Goal: Task Accomplishment & Management: Complete application form

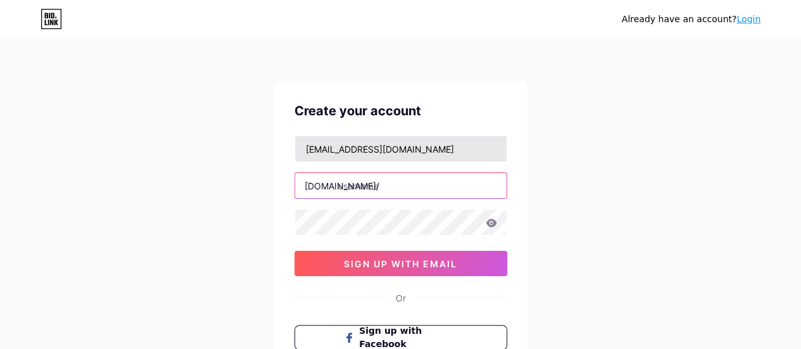
paste input "dkjayrestoration"
type input "dkjayrestoration"
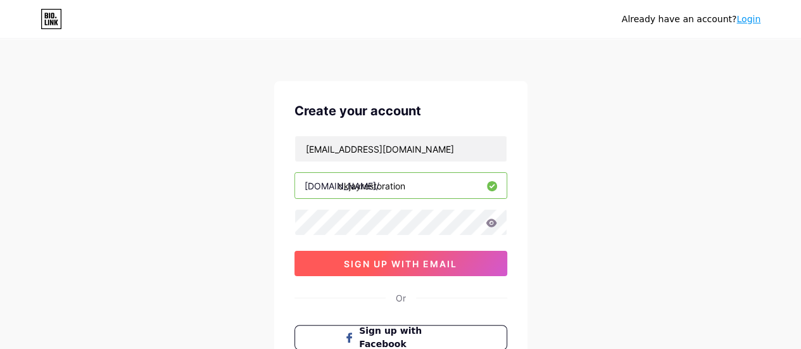
click at [341, 267] on button "sign up with email" at bounding box center [400, 263] width 213 height 25
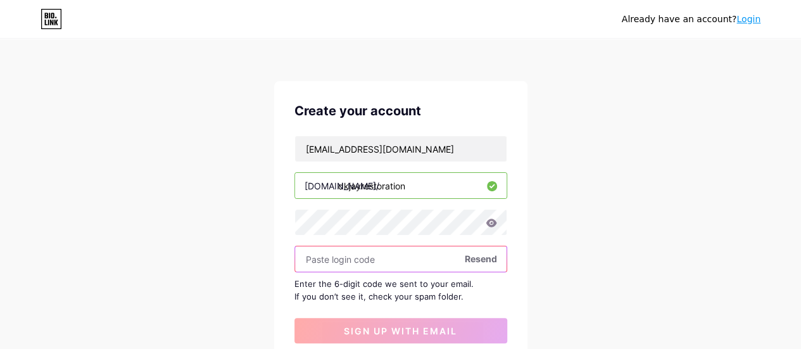
paste input "490120"
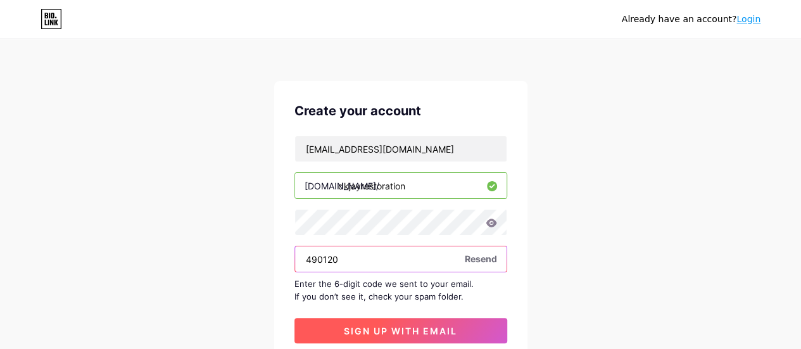
type input "490120"
click at [385, 332] on span "sign up with email" at bounding box center [400, 330] width 113 height 11
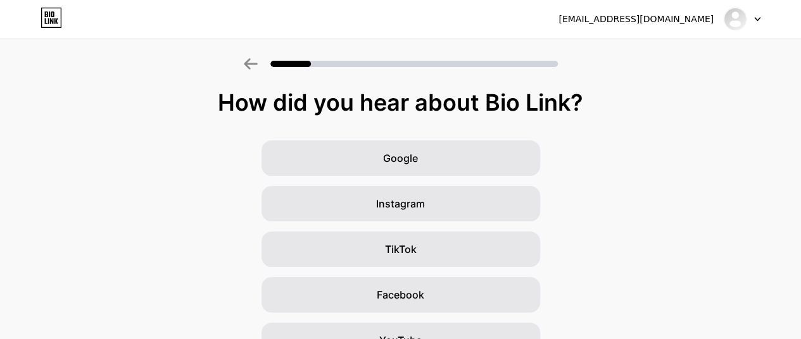
click at [754, 23] on div at bounding box center [741, 19] width 37 height 23
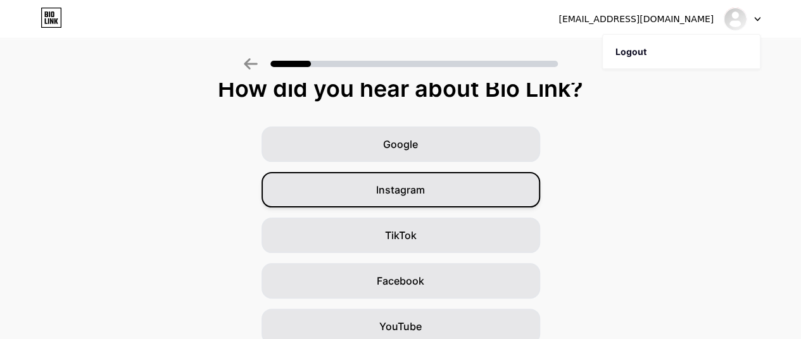
scroll to position [11, 0]
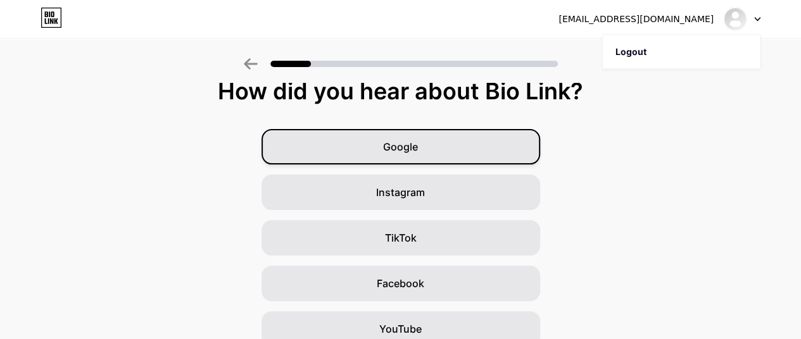
click at [444, 145] on div "Google" at bounding box center [400, 146] width 278 height 35
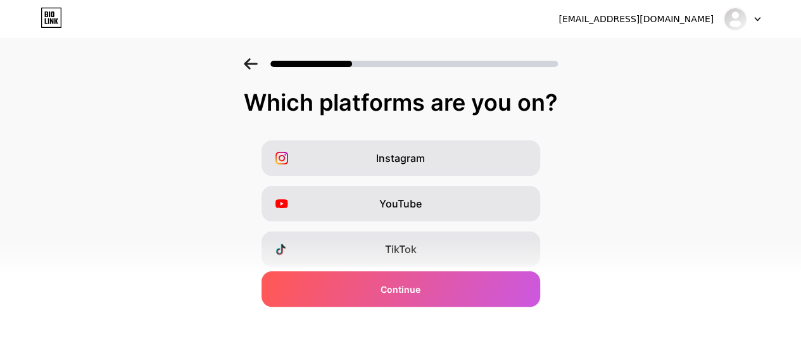
scroll to position [270, 0]
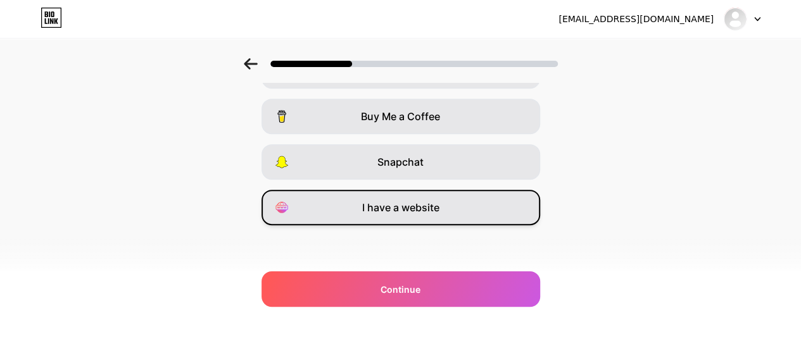
click at [427, 216] on div "I have a website" at bounding box center [400, 207] width 278 height 35
click at [412, 196] on div "I have a website" at bounding box center [400, 207] width 278 height 35
click at [476, 215] on div "I have a website" at bounding box center [400, 207] width 278 height 35
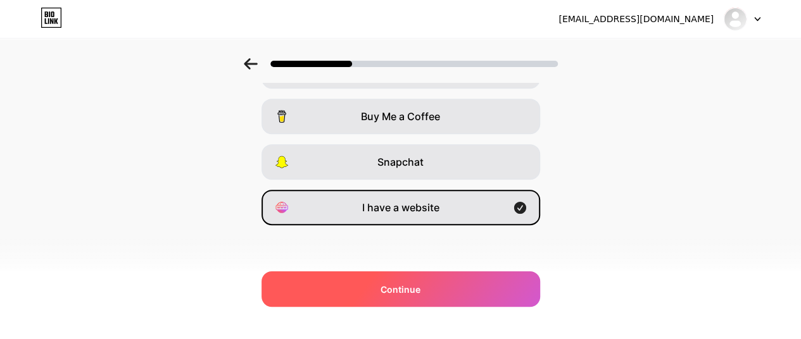
click at [453, 278] on div "Continue" at bounding box center [400, 289] width 278 height 35
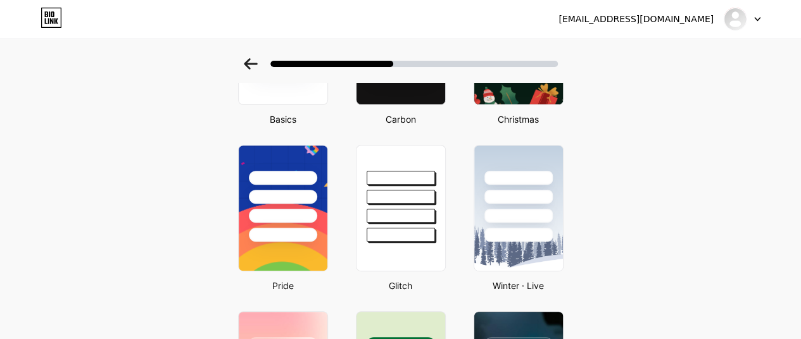
scroll to position [0, 0]
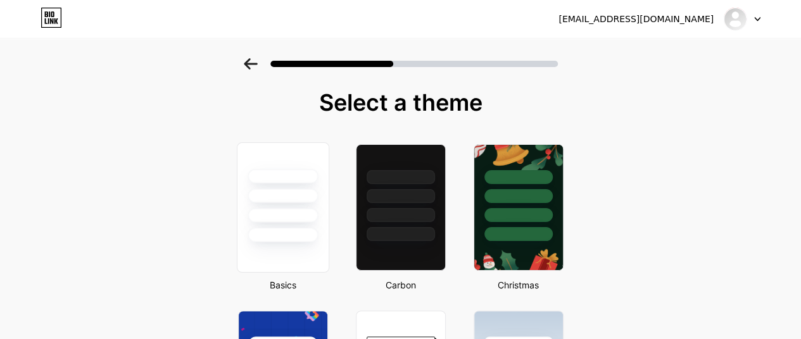
click at [301, 188] on div at bounding box center [282, 192] width 91 height 99
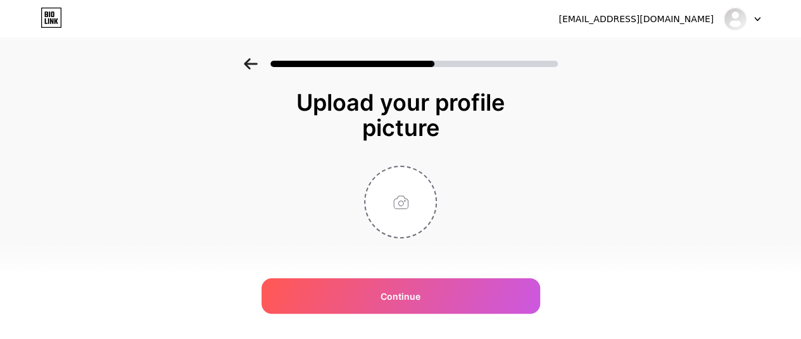
scroll to position [13, 0]
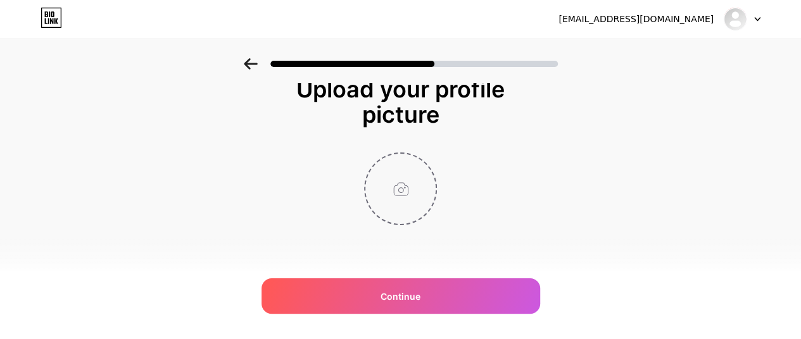
click at [409, 184] on input "file" at bounding box center [400, 189] width 70 height 70
type input "C:\fakepath\DKJAY logo (1).png"
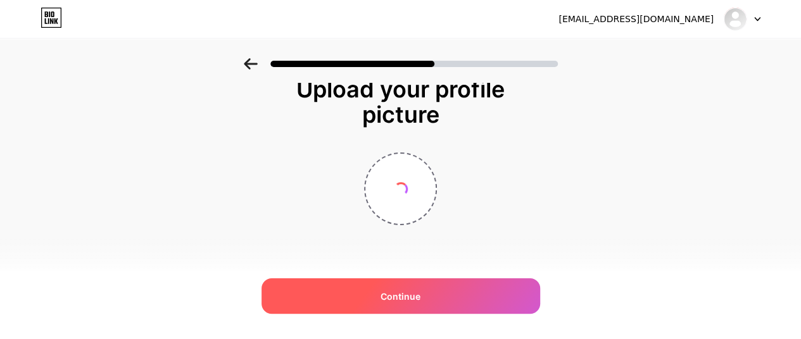
click at [445, 301] on div "Continue" at bounding box center [400, 295] width 278 height 35
click at [392, 304] on div "Continue" at bounding box center [400, 295] width 278 height 35
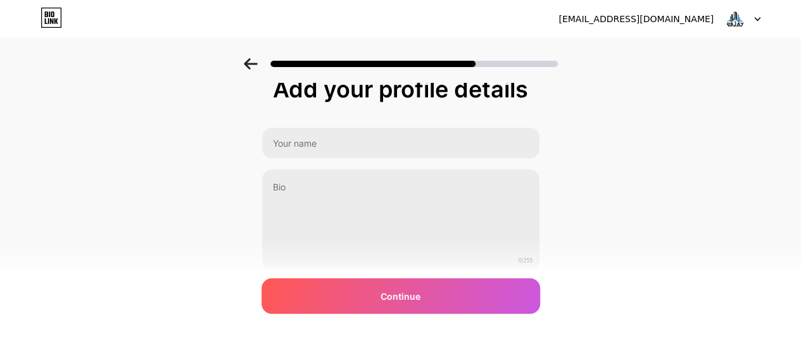
scroll to position [0, 0]
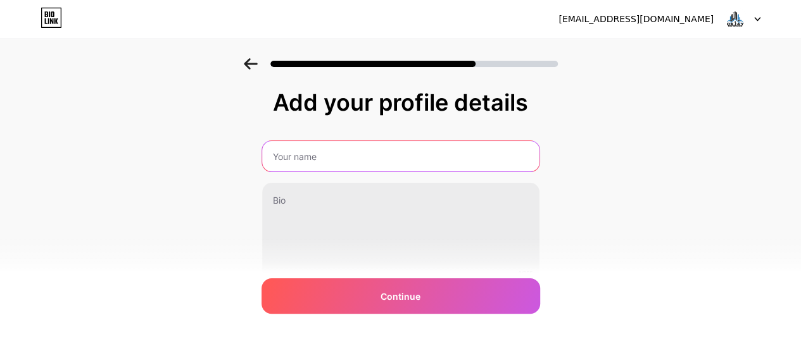
click at [375, 161] on input "text" at bounding box center [400, 156] width 277 height 30
type input "DKJAY Restoration"
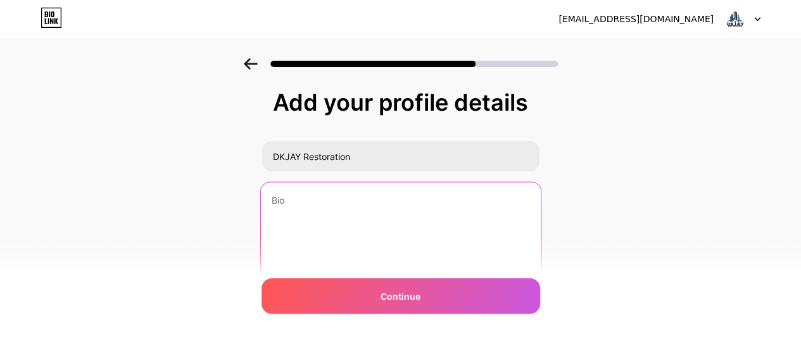
click at [320, 208] on textarea at bounding box center [400, 233] width 280 height 103
paste textarea "DKJAY Restoration is a trusted restoration company in [US_STATE], specializing …"
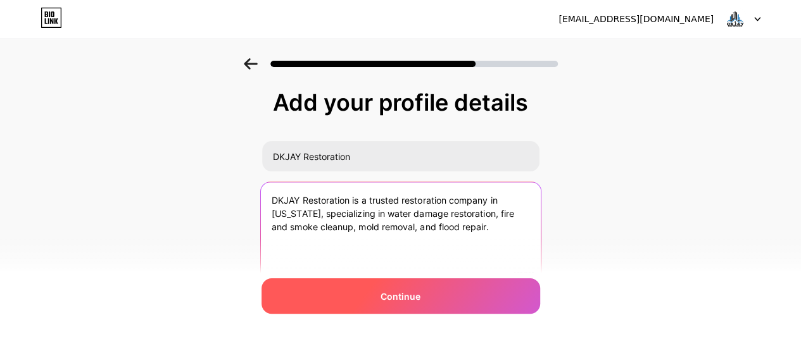
type textarea "DKJAY Restoration is a trusted restoration company in [US_STATE], specializing …"
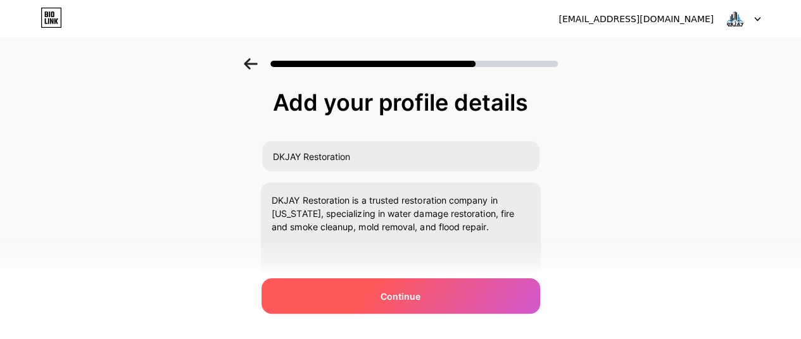
click at [363, 289] on div "Continue" at bounding box center [400, 295] width 278 height 35
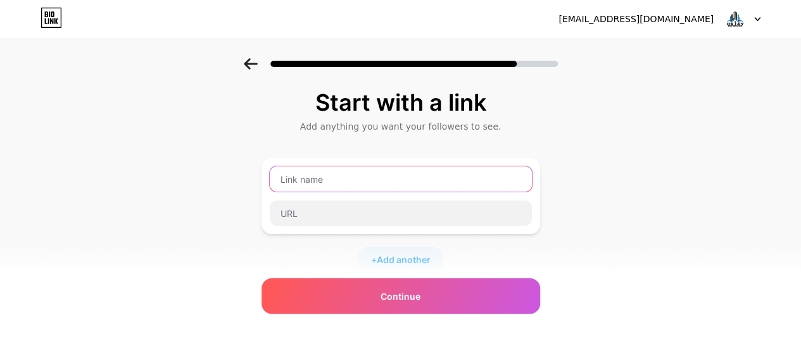
click at [375, 186] on input "text" at bounding box center [401, 178] width 262 height 25
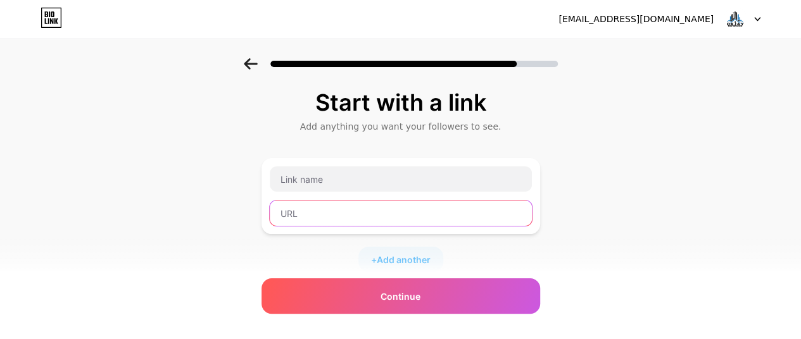
click at [337, 222] on input "text" at bounding box center [401, 213] width 262 height 25
paste input "[URL][DOMAIN_NAME]"
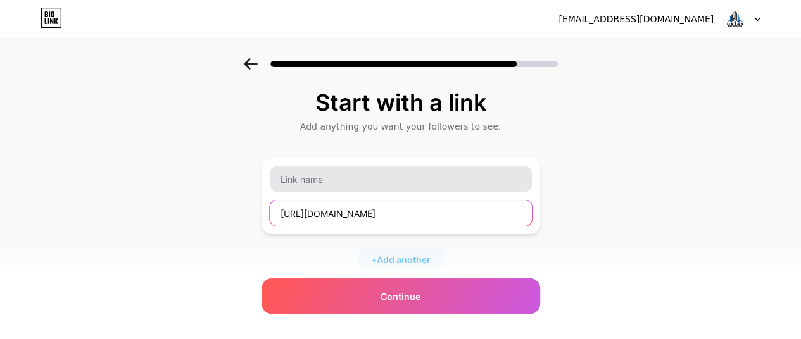
type input "[URL][DOMAIN_NAME]"
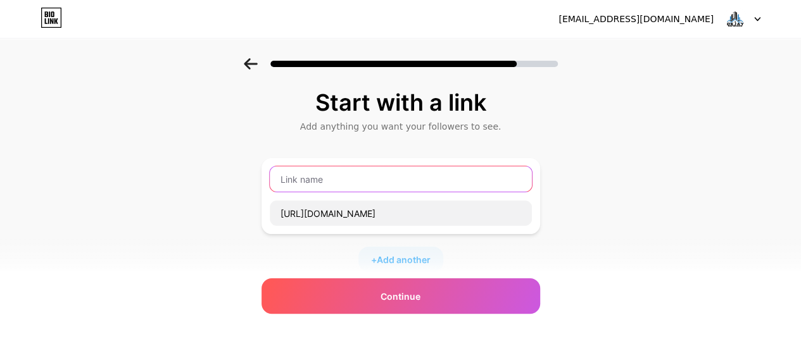
click at [339, 182] on input "text" at bounding box center [401, 178] width 262 height 25
paste input "DKJAY Restoration"
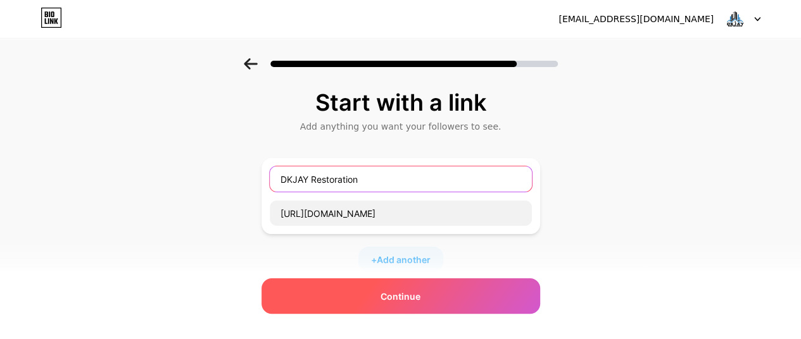
type input "DKJAY Restoration"
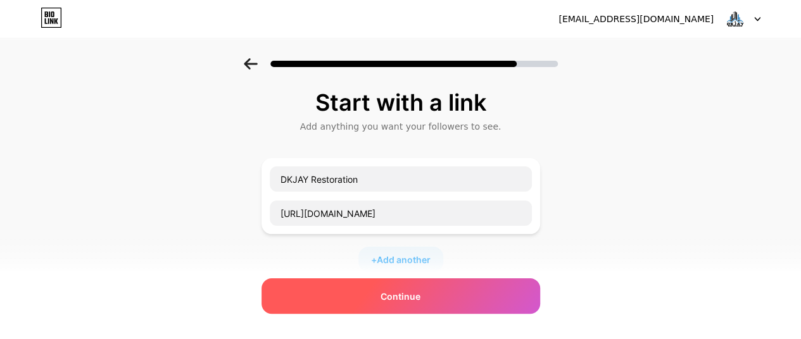
drag, startPoint x: 369, startPoint y: 299, endPoint x: 346, endPoint y: 303, distance: 23.7
click at [346, 303] on div "Continue" at bounding box center [400, 295] width 278 height 35
click at [420, 293] on span "Continue" at bounding box center [400, 296] width 40 height 13
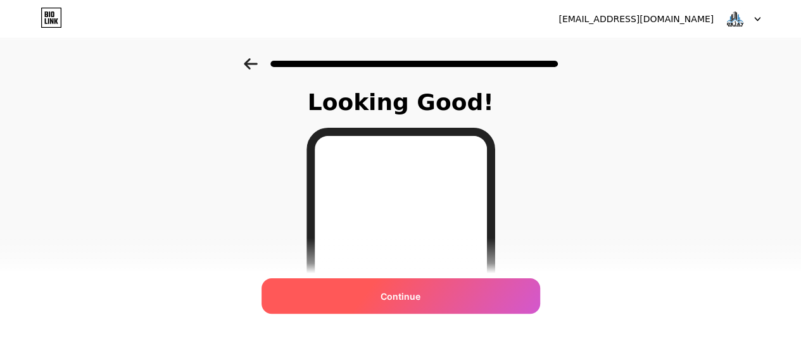
click at [416, 304] on div "Continue" at bounding box center [400, 295] width 278 height 35
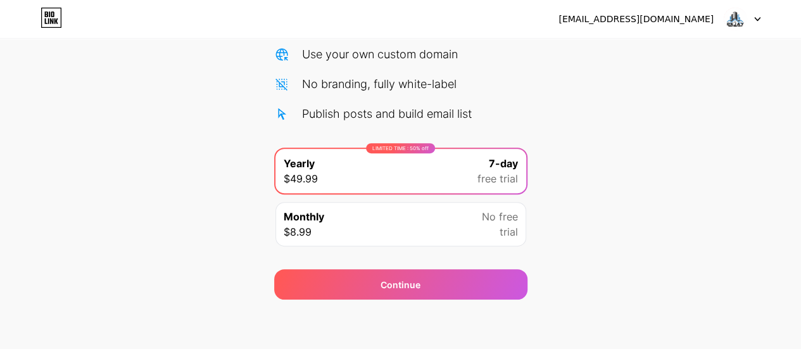
scroll to position [160, 0]
click at [385, 299] on div "[EMAIL_ADDRESS][DOMAIN_NAME] Logout Link Copied Start your 7 day free trial Can…" at bounding box center [400, 95] width 801 height 510
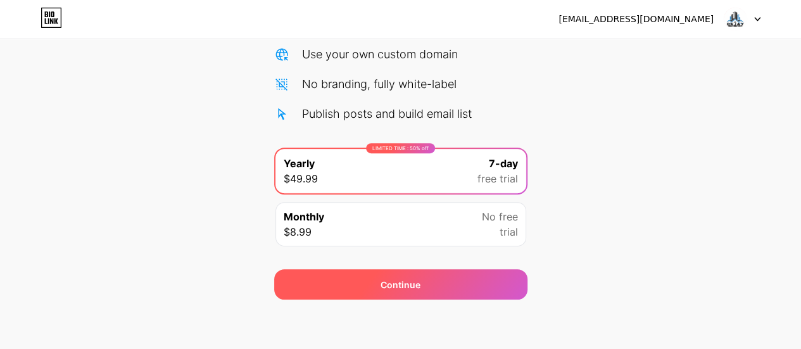
drag, startPoint x: 391, startPoint y: 290, endPoint x: 366, endPoint y: 286, distance: 25.0
click at [366, 286] on div "Continue" at bounding box center [400, 284] width 253 height 30
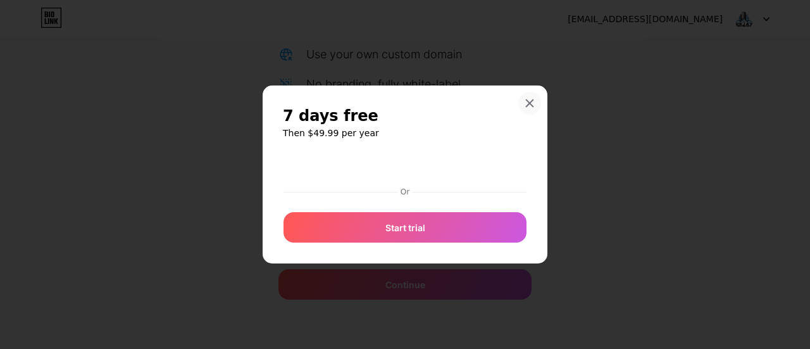
click at [529, 101] on icon at bounding box center [530, 103] width 10 height 10
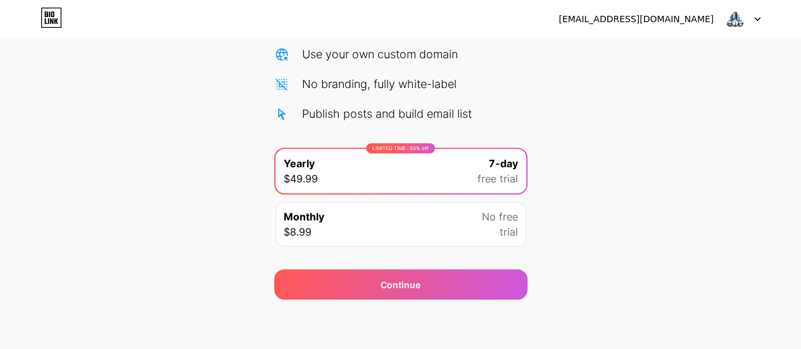
click at [765, 17] on div "[EMAIL_ADDRESS][DOMAIN_NAME] Logout" at bounding box center [400, 19] width 801 height 23
click at [754, 19] on icon at bounding box center [757, 19] width 6 height 4
click at [714, 22] on div "[EMAIL_ADDRESS][DOMAIN_NAME]" at bounding box center [659, 19] width 202 height 23
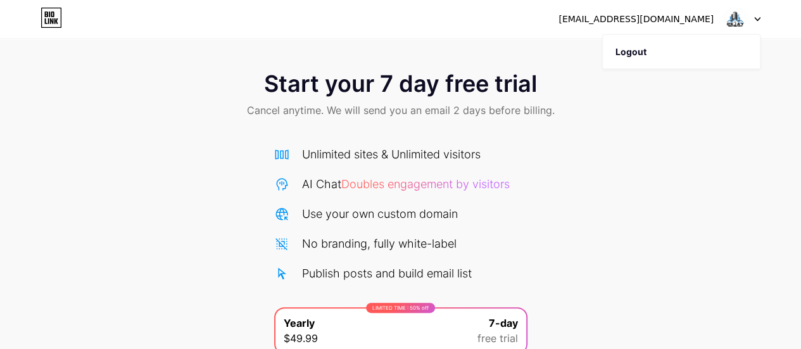
click at [41, 9] on icon at bounding box center [52, 18] width 22 height 20
click at [42, 10] on icon at bounding box center [52, 18] width 22 height 20
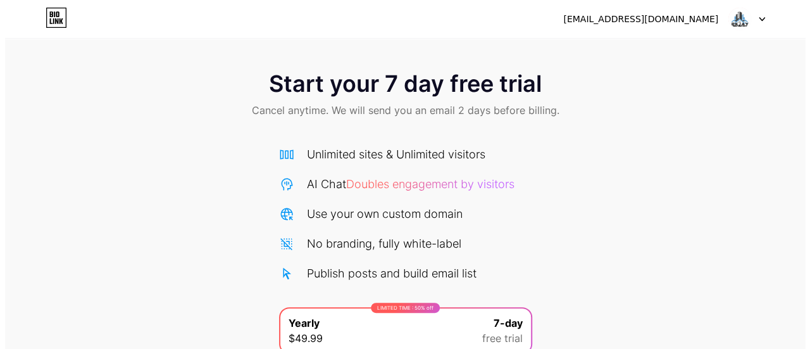
scroll to position [160, 0]
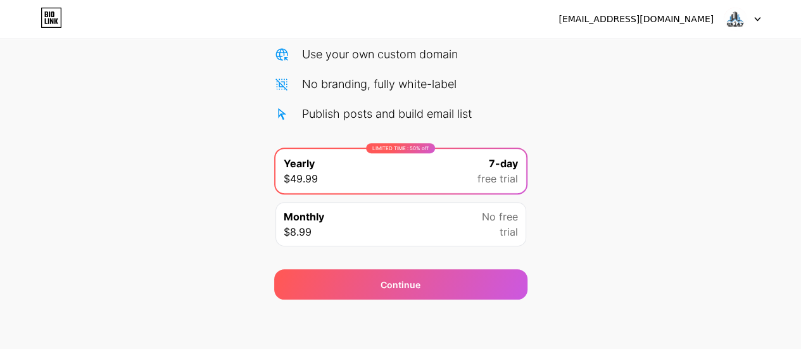
click at [456, 242] on div "Monthly $8.99 No free trial" at bounding box center [400, 224] width 251 height 44
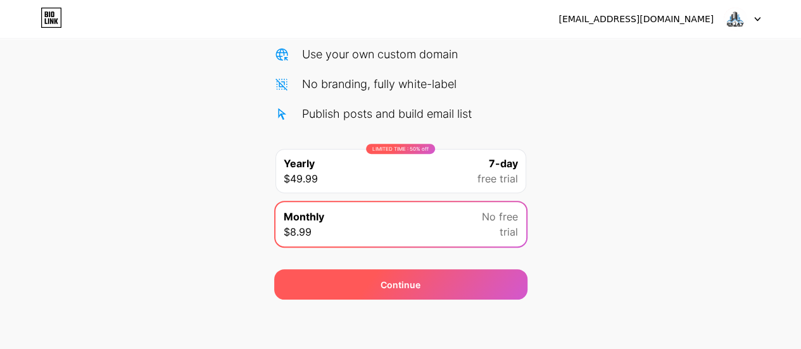
click at [433, 282] on div "Continue" at bounding box center [400, 284] width 253 height 30
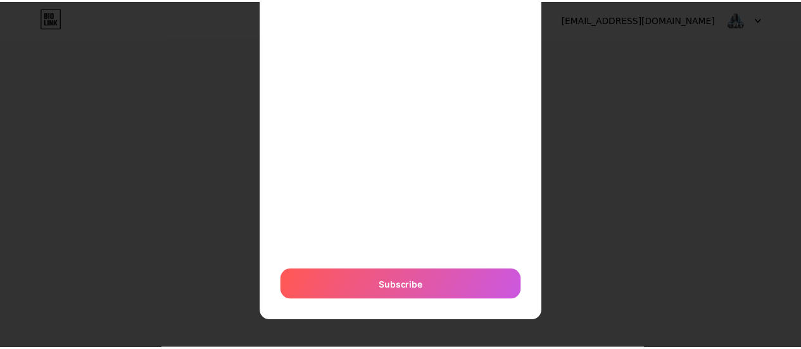
scroll to position [0, 0]
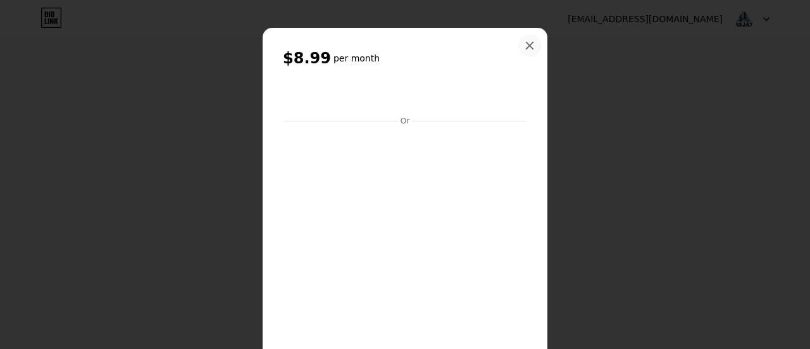
click at [525, 46] on icon at bounding box center [530, 46] width 10 height 10
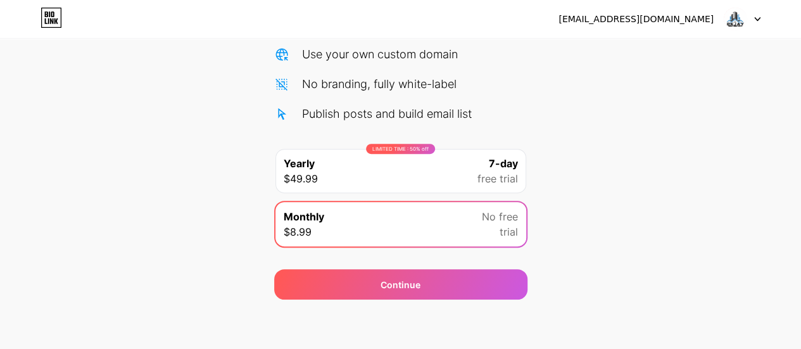
click at [729, 20] on img at bounding box center [735, 19] width 24 height 24
click at [667, 25] on div "[EMAIL_ADDRESS][DOMAIN_NAME]" at bounding box center [635, 19] width 155 height 13
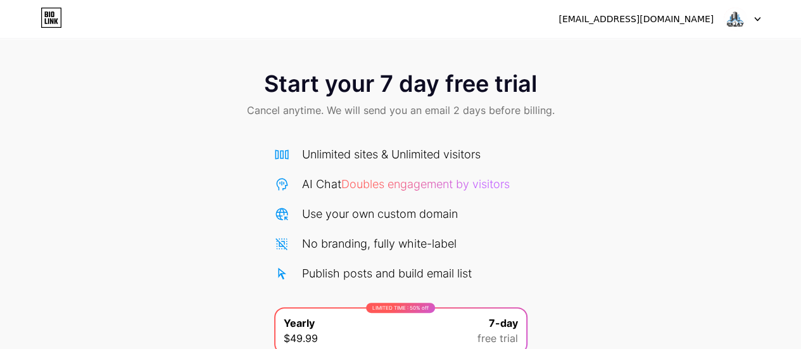
scroll to position [160, 0]
